Goal: Task Accomplishment & Management: Complete application form

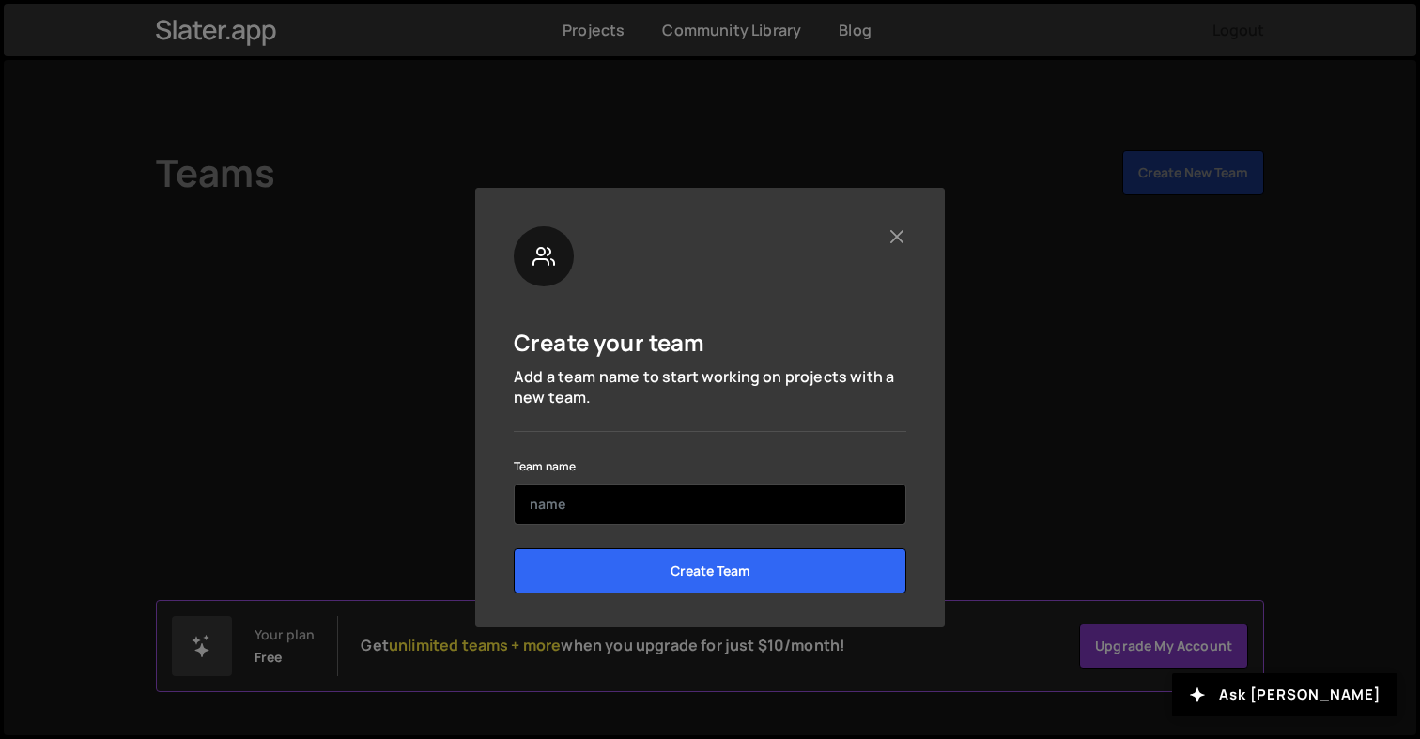
click at [655, 493] on input "text" at bounding box center [710, 504] width 393 height 41
type input "Sofyzen"
click at [514, 548] on input "Create Team" at bounding box center [710, 570] width 393 height 45
